Goal: Navigation & Orientation: Find specific page/section

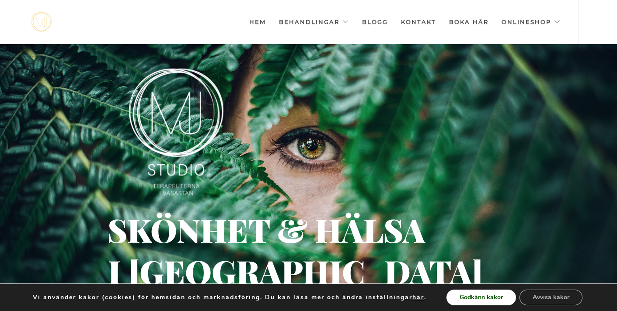
click at [502, 303] on button "Godkänn kakor" at bounding box center [482, 298] width 70 height 16
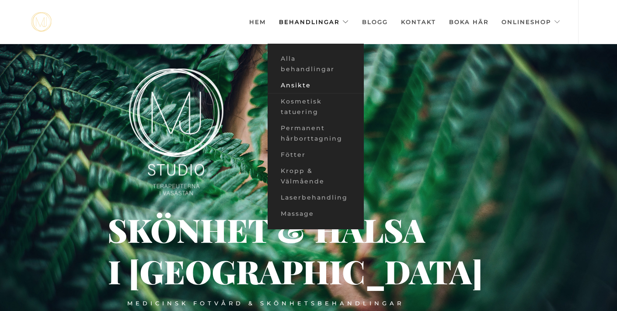
click at [282, 82] on link "Ansikte" at bounding box center [316, 85] width 96 height 16
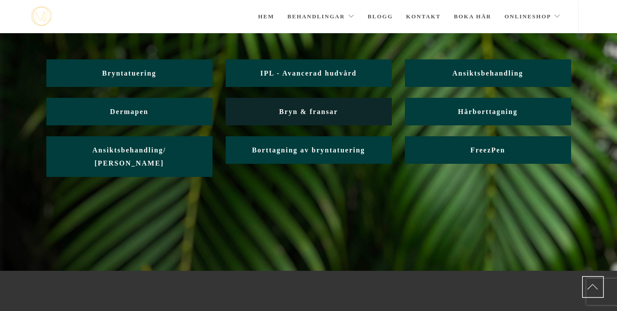
scroll to position [64, 0]
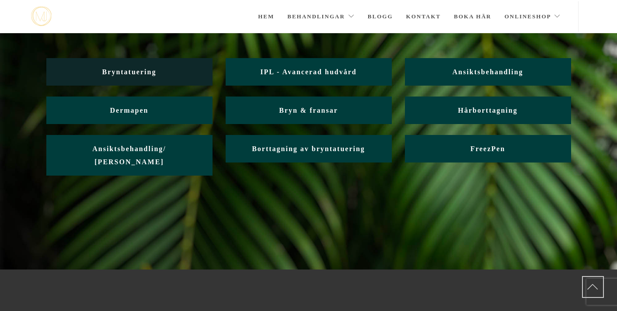
click at [156, 65] on link "Bryntatuering" at bounding box center [129, 72] width 166 height 28
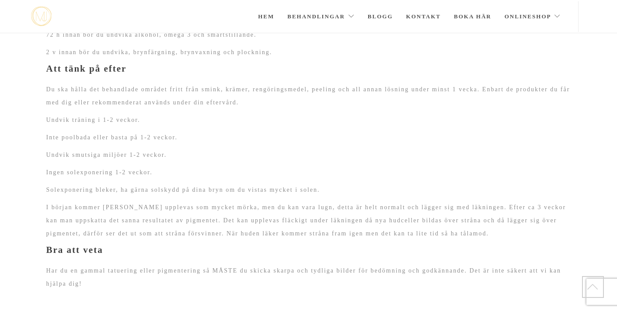
scroll to position [1043, 0]
